Goal: Information Seeking & Learning: Learn about a topic

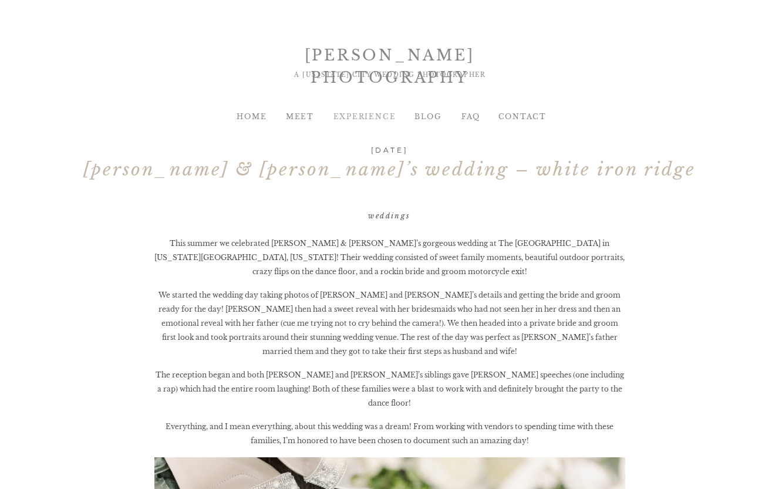
click at [366, 116] on div "EXPERIENCE" at bounding box center [357, 116] width 48 height 11
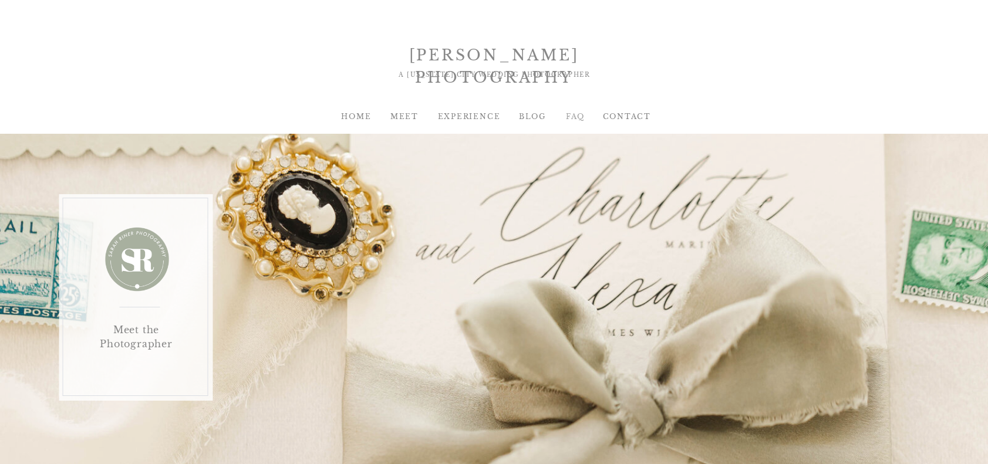
click at [575, 117] on div "FAQ" at bounding box center [576, 116] width 48 height 11
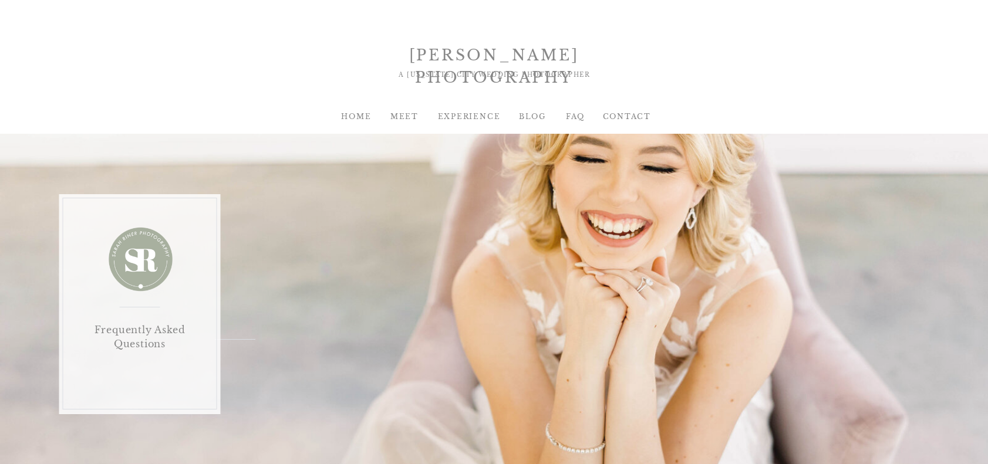
scroll to position [2, 0]
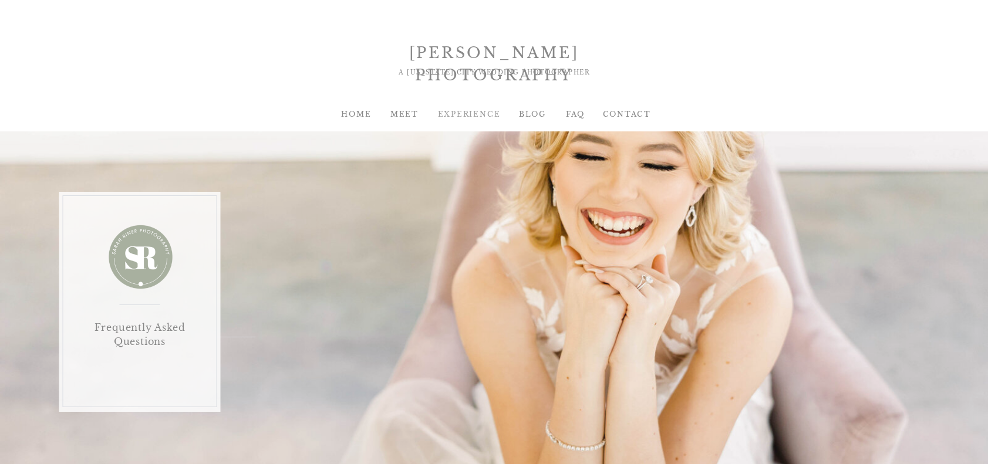
click at [472, 114] on div "EXPERIENCE" at bounding box center [462, 114] width 48 height 11
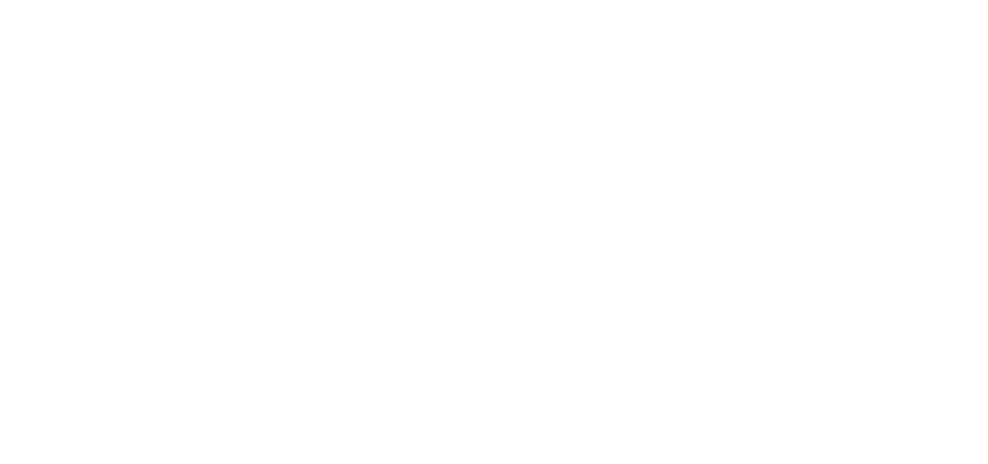
scroll to position [4736, 0]
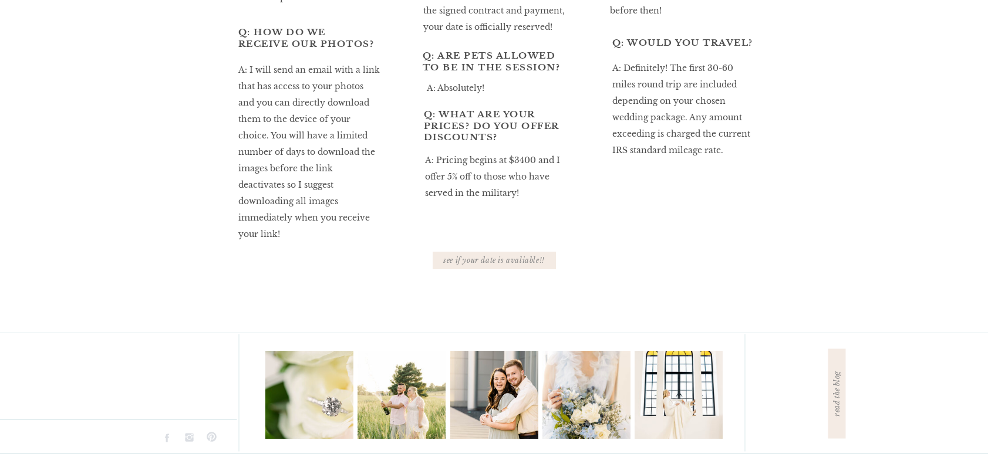
scroll to position [677, 0]
